Goal: Information Seeking & Learning: Learn about a topic

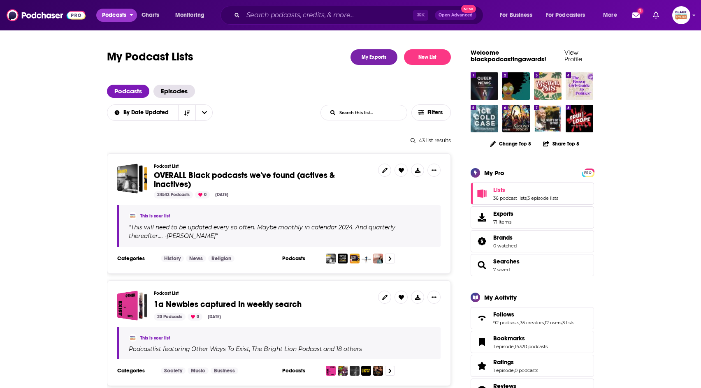
click at [132, 16] on icon "open menu" at bounding box center [132, 14] width 4 height 6
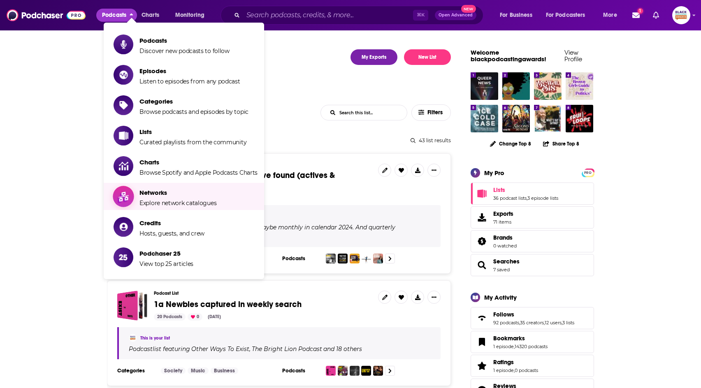
click at [171, 190] on span "Networks" at bounding box center [177, 193] width 77 height 8
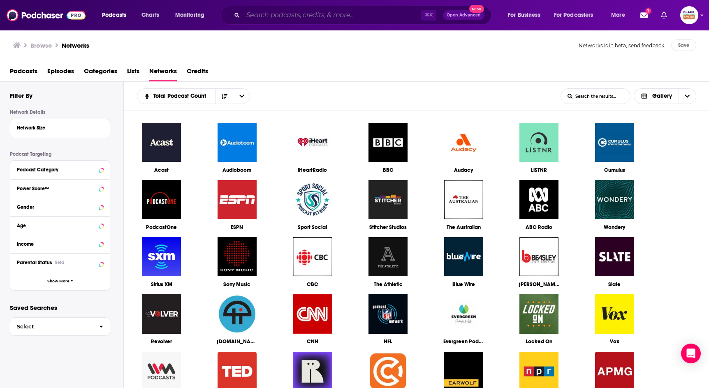
click at [328, 17] on input "Search podcasts, credits, & more..." at bounding box center [332, 15] width 178 height 13
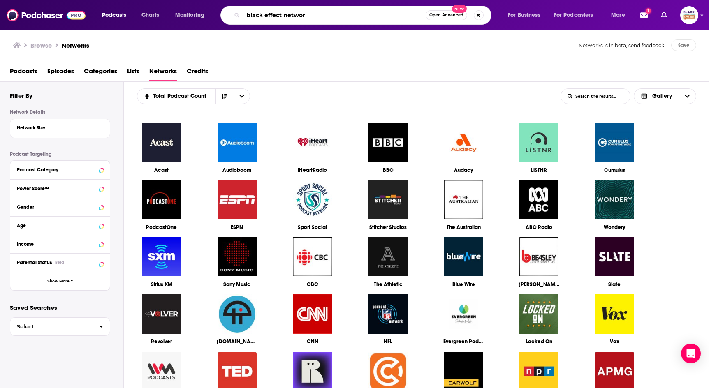
type input "black effect network"
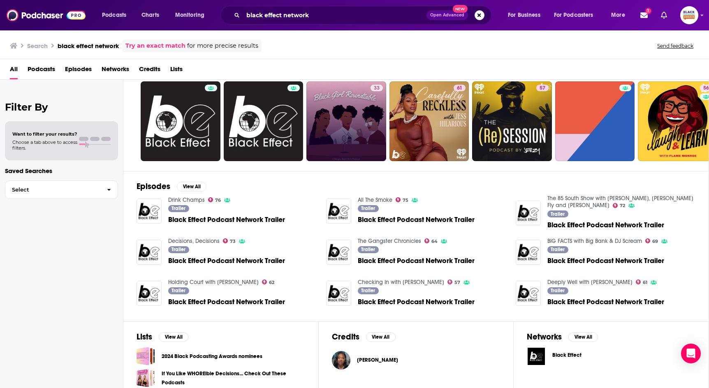
scroll to position [51, 0]
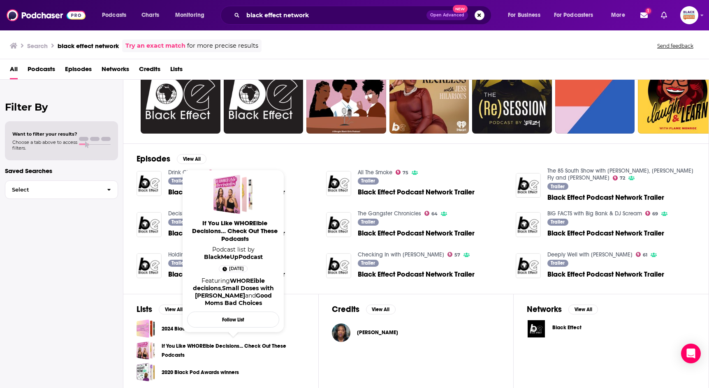
click at [264, 347] on link "If You Like WHOREible Decisions... Check Out These Podcasts" at bounding box center [234, 351] width 144 height 18
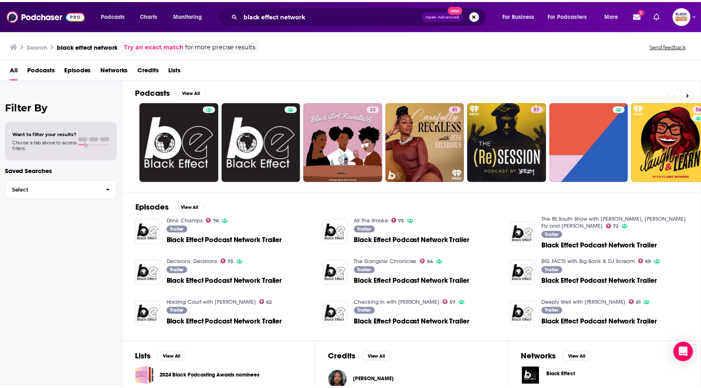
scroll to position [0, 0]
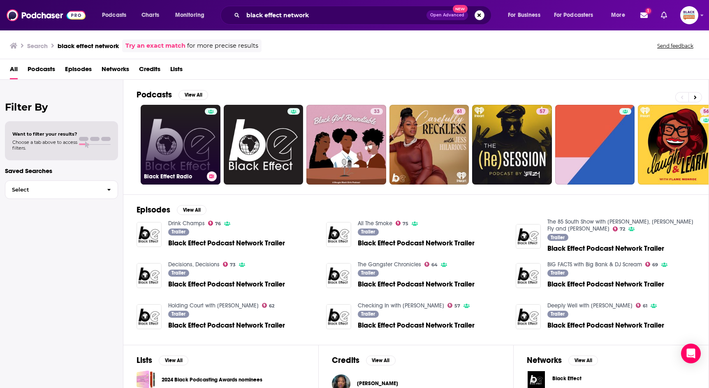
click at [196, 144] on link "Black Effect Radio" at bounding box center [181, 145] width 80 height 80
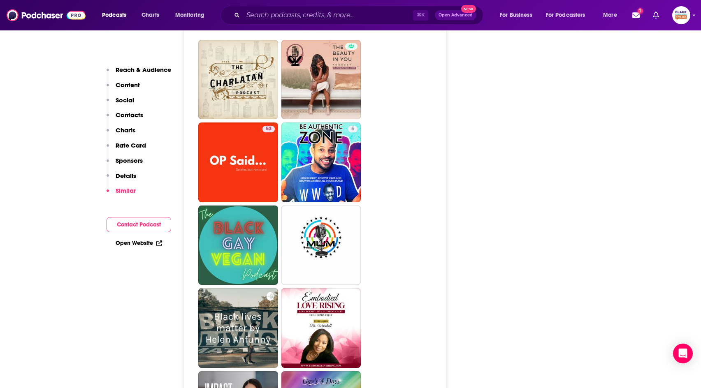
scroll to position [1311, 0]
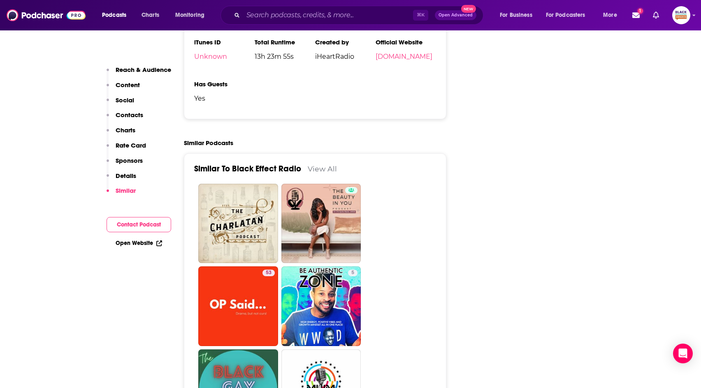
click at [326, 165] on link "View All" at bounding box center [322, 169] width 29 height 9
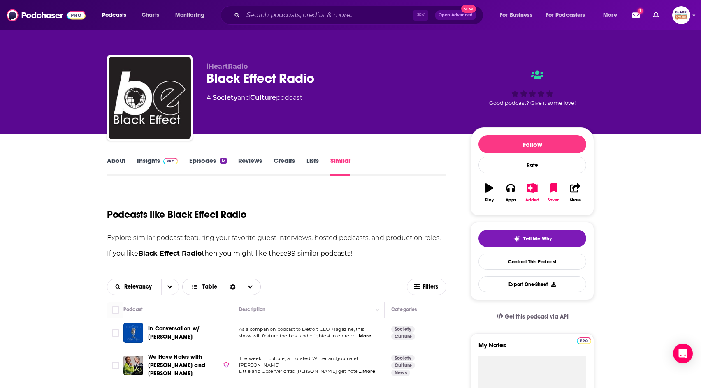
click at [230, 286] on icon "Sort Direction" at bounding box center [232, 287] width 5 height 6
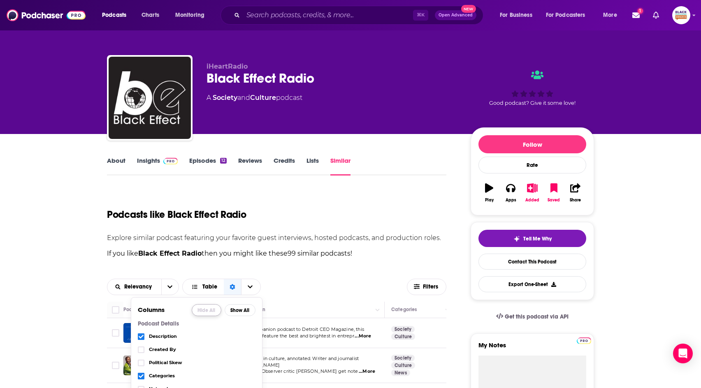
click at [211, 310] on button "Hide All" at bounding box center [207, 310] width 30 height 12
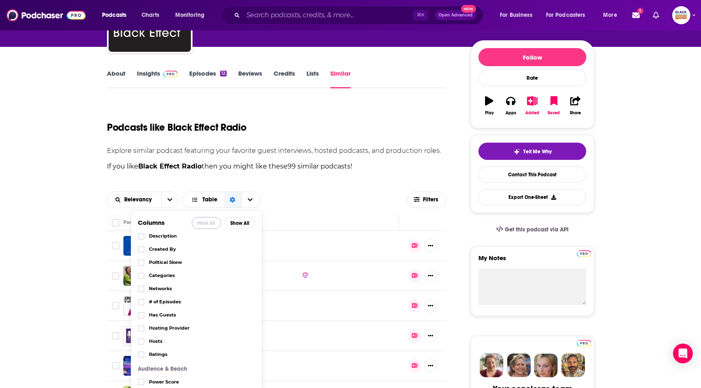
scroll to position [13, 0]
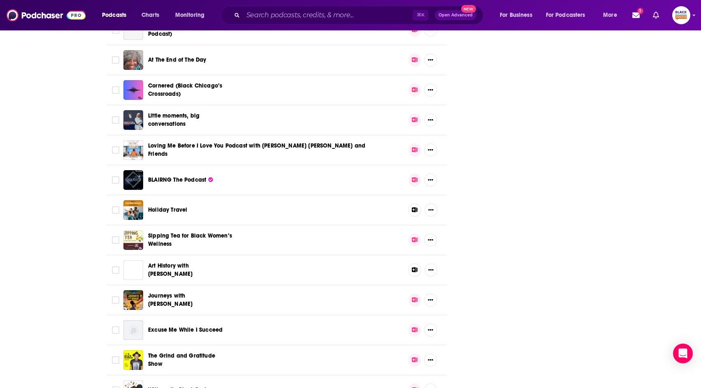
scroll to position [1056, 0]
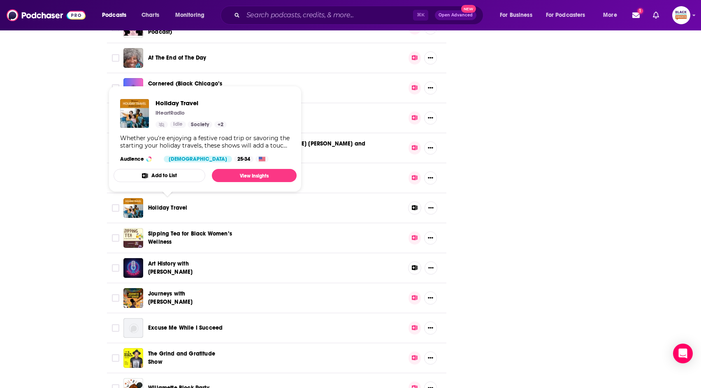
click at [178, 205] on span "Holiday Travel" at bounding box center [167, 207] width 39 height 7
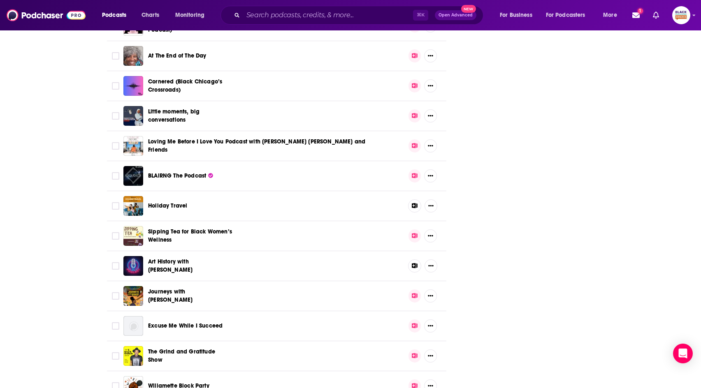
scroll to position [1058, 0]
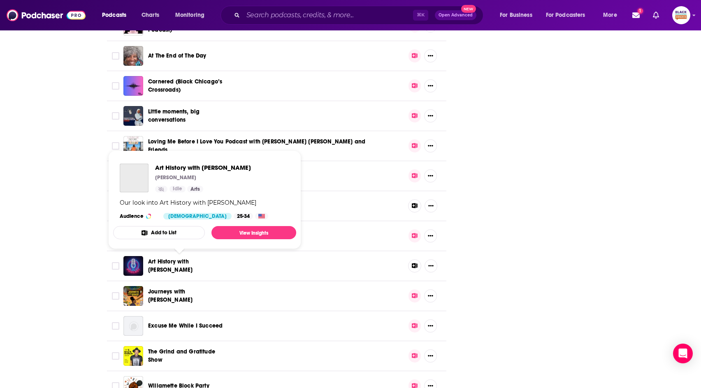
click at [193, 261] on span "Art History with Michael" at bounding box center [170, 265] width 44 height 15
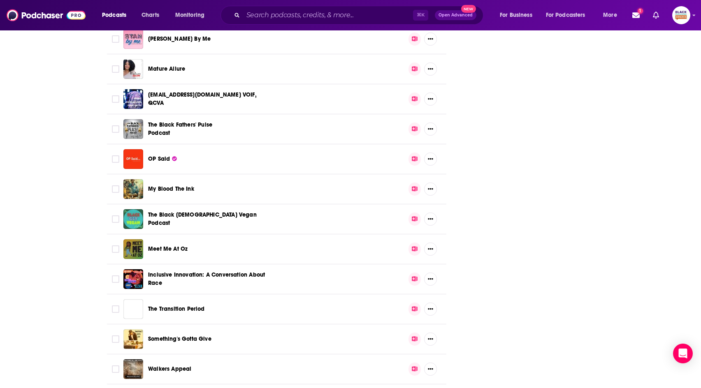
scroll to position [2800, 0]
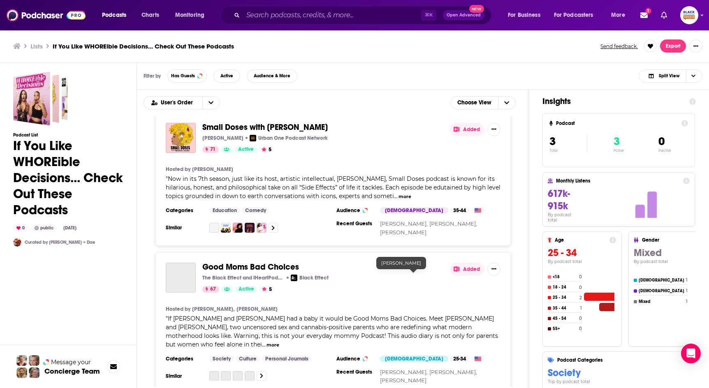
scroll to position [151, 0]
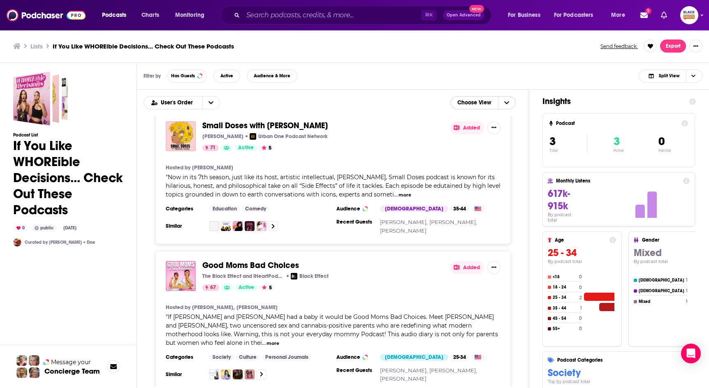
click at [494, 102] on span "Choose View" at bounding box center [474, 103] width 47 height 14
click at [487, 130] on span "Table" at bounding box center [489, 130] width 42 height 5
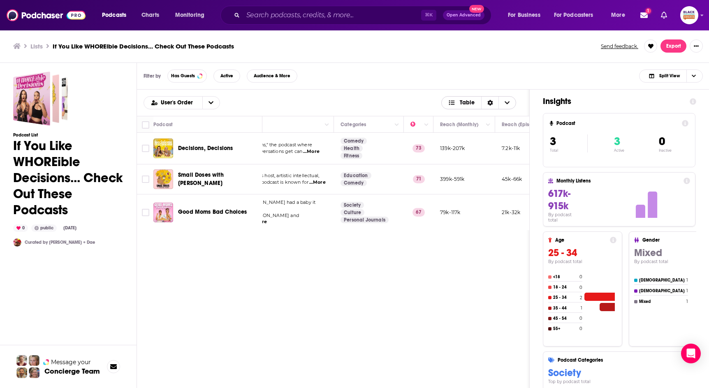
scroll to position [0, 0]
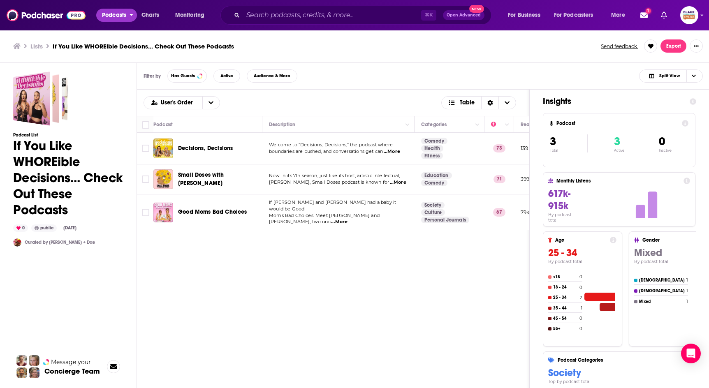
click at [124, 14] on span "Podcasts" at bounding box center [114, 15] width 24 height 12
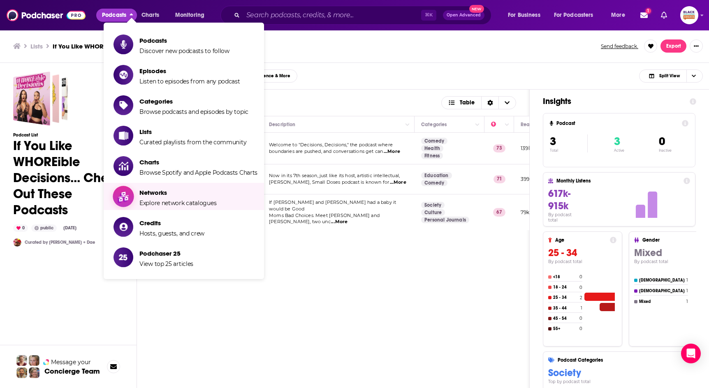
click at [169, 198] on span "Networks Explore network catalogues" at bounding box center [177, 196] width 77 height 21
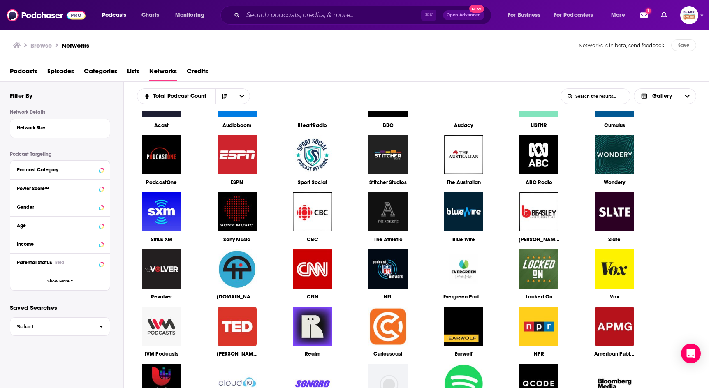
scroll to position [53, 0]
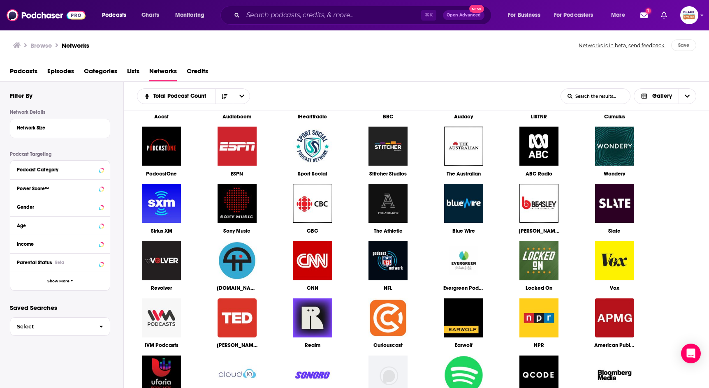
click at [393, 189] on img at bounding box center [388, 203] width 41 height 41
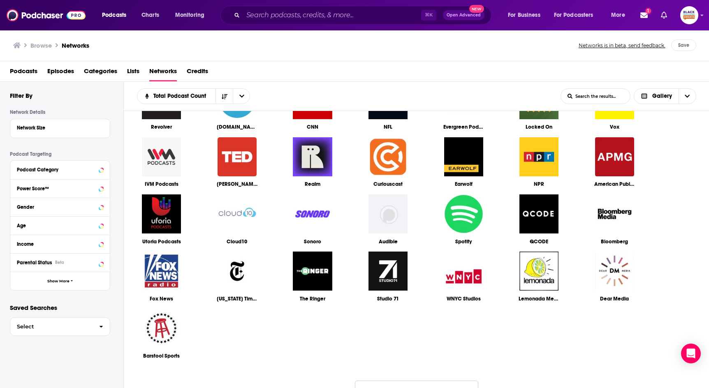
scroll to position [215, 0]
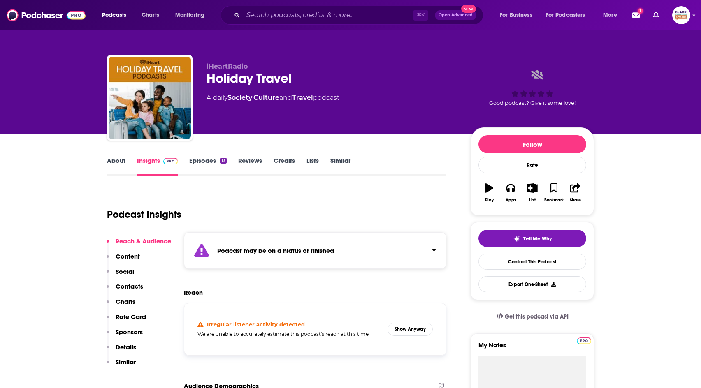
click at [338, 238] on div "Podcast may be on a hiatus or finished" at bounding box center [315, 250] width 262 height 37
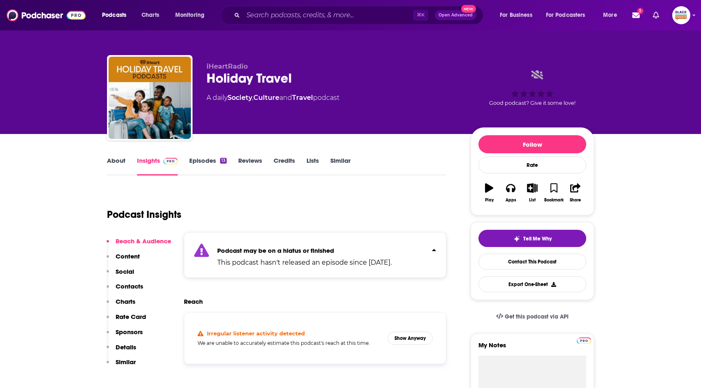
click at [222, 161] on div "13" at bounding box center [223, 161] width 7 height 6
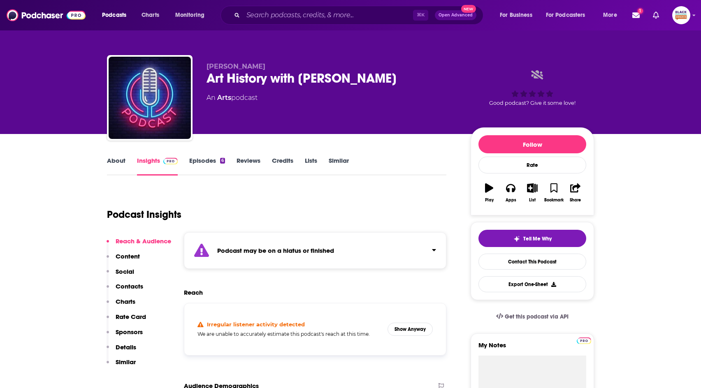
click at [121, 162] on link "About" at bounding box center [116, 166] width 19 height 19
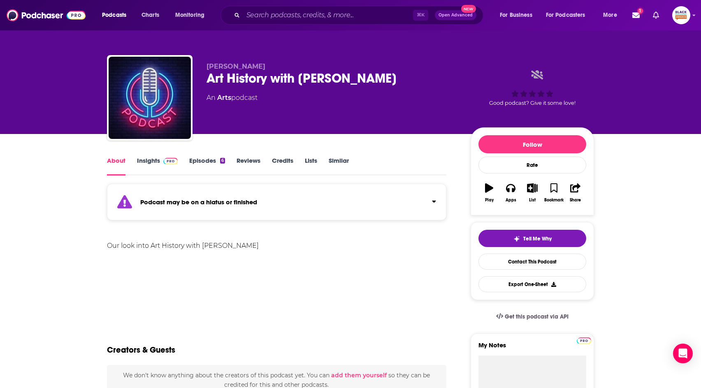
drag, startPoint x: 271, startPoint y: 65, endPoint x: 209, endPoint y: 70, distance: 62.3
click at [209, 70] on div "[PERSON_NAME] Art History with [PERSON_NAME] An Arts podcast" at bounding box center [331, 96] width 251 height 66
drag, startPoint x: 207, startPoint y: 64, endPoint x: 230, endPoint y: 117, distance: 57.1
click at [245, 69] on span "[PERSON_NAME]" at bounding box center [235, 67] width 59 height 8
click at [209, 164] on link "Episodes 6" at bounding box center [207, 166] width 36 height 19
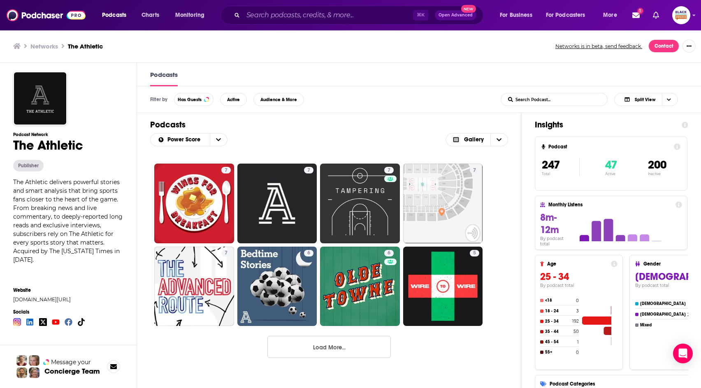
scroll to position [1897, 0]
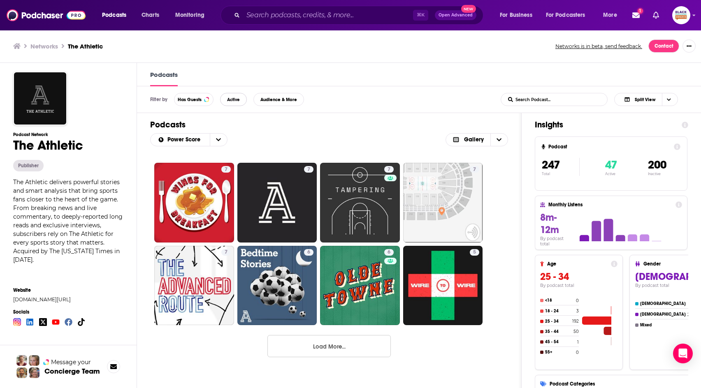
click at [237, 100] on span "Active" at bounding box center [233, 99] width 13 height 5
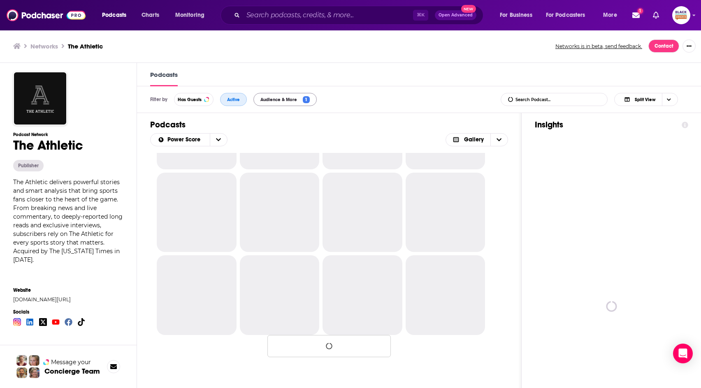
scroll to position [322, 0]
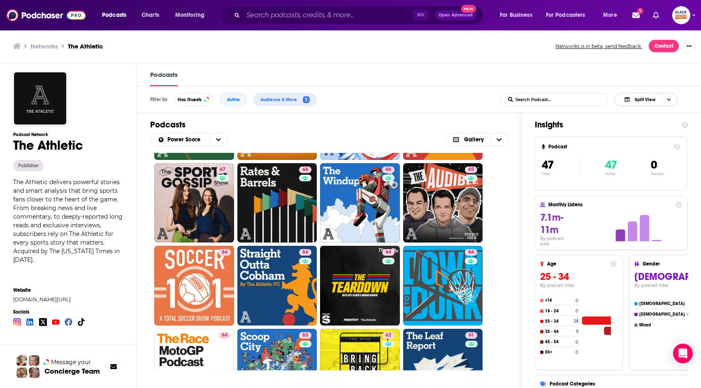
click at [674, 100] on span "Choose View" at bounding box center [669, 99] width 14 height 12
click at [663, 134] on div "Insight Only" at bounding box center [651, 141] width 75 height 14
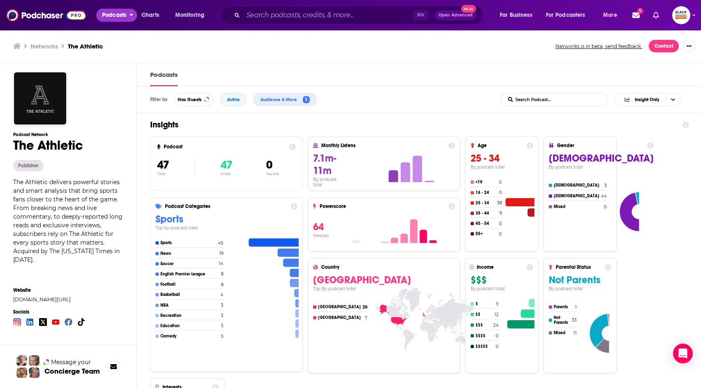
click at [130, 16] on icon "open menu" at bounding box center [132, 14] width 4 height 6
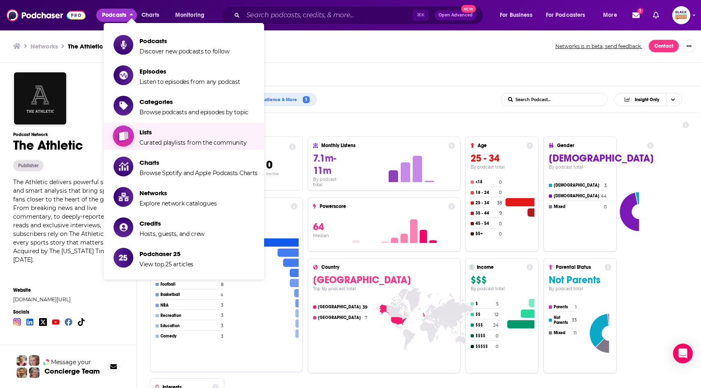
click at [148, 129] on span "Lists" at bounding box center [192, 132] width 107 height 8
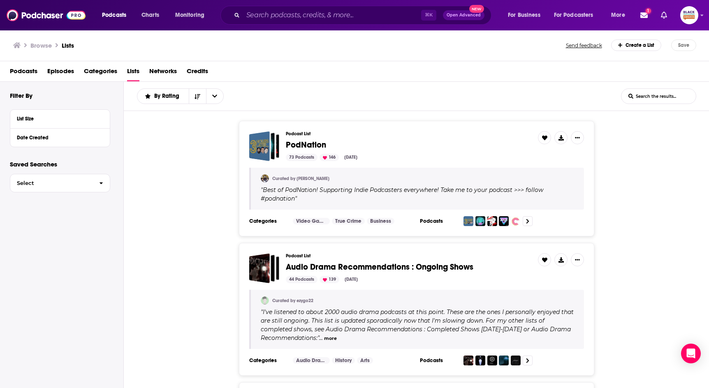
click at [313, 143] on span "PodNation" at bounding box center [306, 145] width 40 height 10
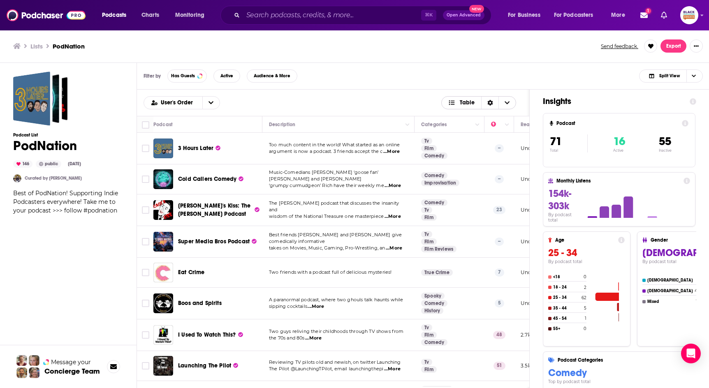
click at [463, 104] on span "Table" at bounding box center [467, 103] width 15 height 6
click at [384, 105] on div "User's Order Table Card Table" at bounding box center [333, 102] width 379 height 13
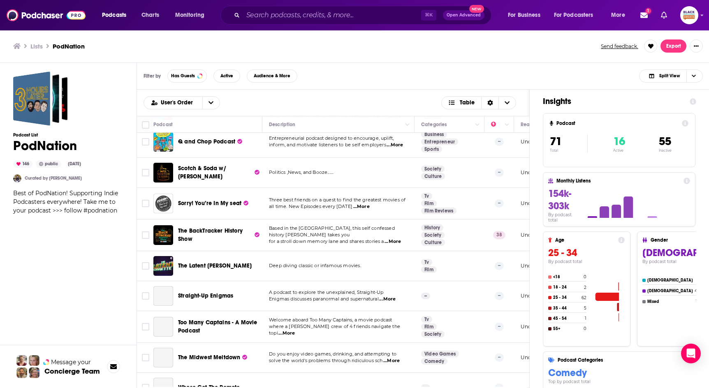
scroll to position [2031, 0]
